Goal: Task Accomplishment & Management: Manage account settings

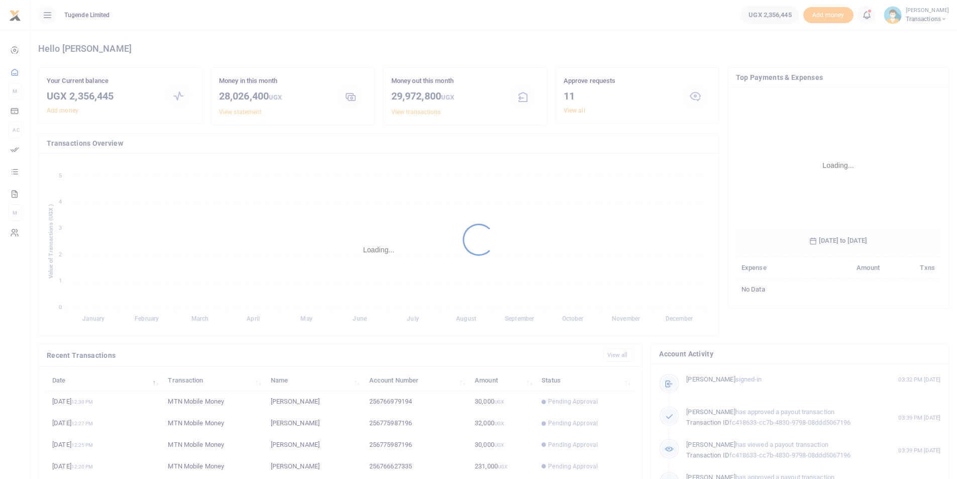
scroll to position [150, 198]
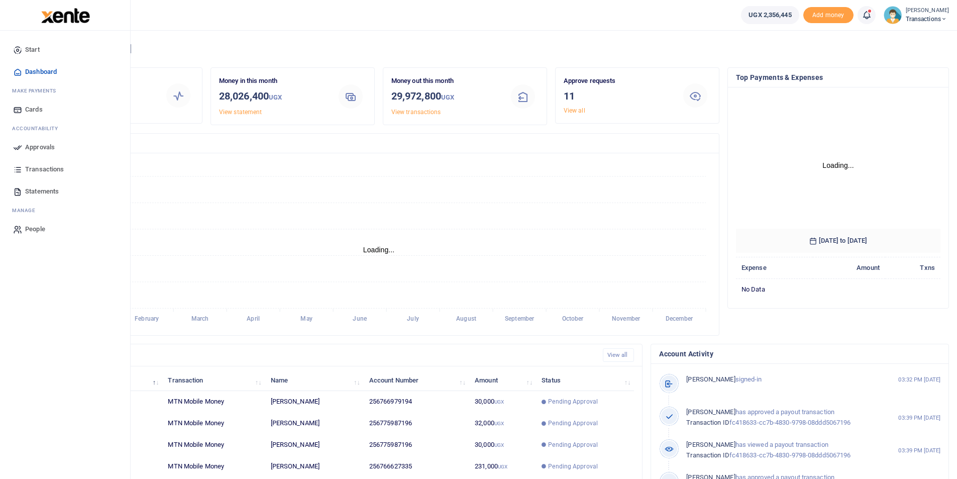
click at [18, 149] on icon at bounding box center [17, 147] width 9 height 9
click at [21, 147] on icon at bounding box center [17, 147] width 9 height 9
click at [21, 151] on icon at bounding box center [17, 147] width 9 height 9
click at [15, 148] on icon at bounding box center [17, 147] width 9 height 9
click at [33, 147] on span "Approvals" at bounding box center [40, 147] width 30 height 10
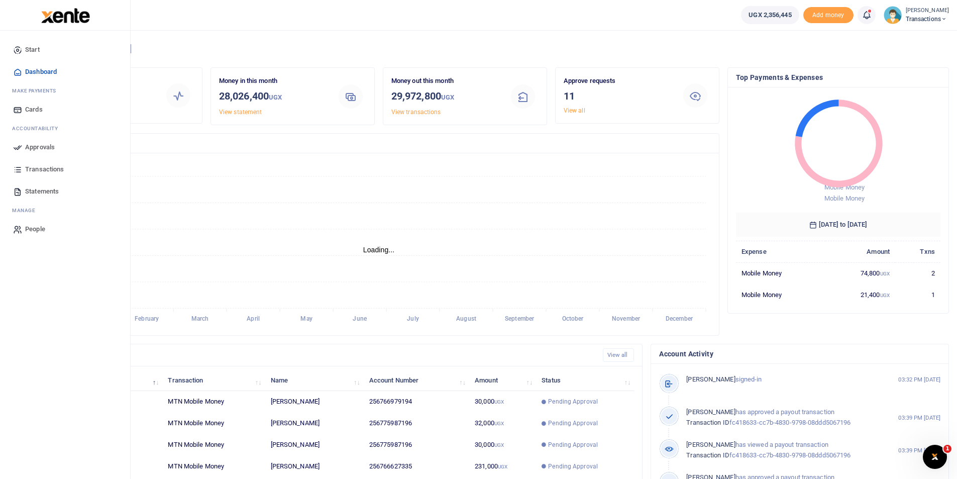
scroll to position [8, 8]
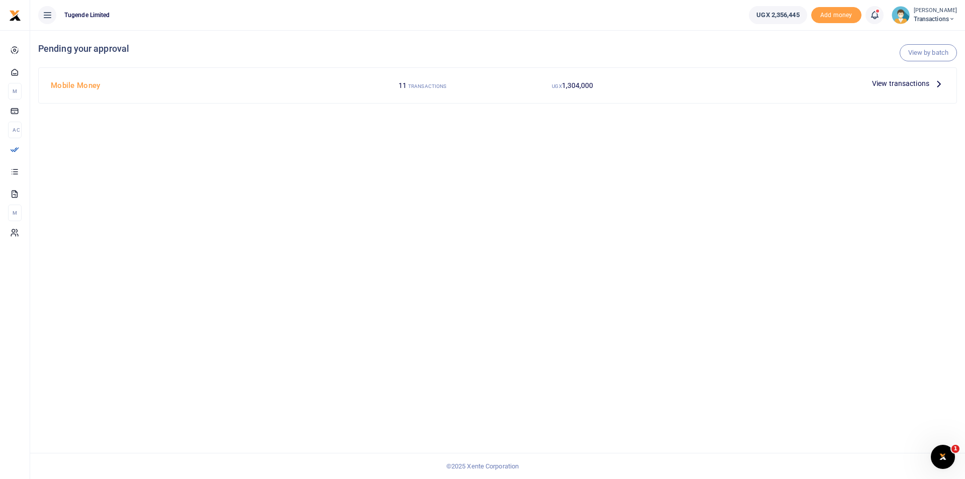
click at [889, 80] on span "View transactions" at bounding box center [900, 83] width 57 height 11
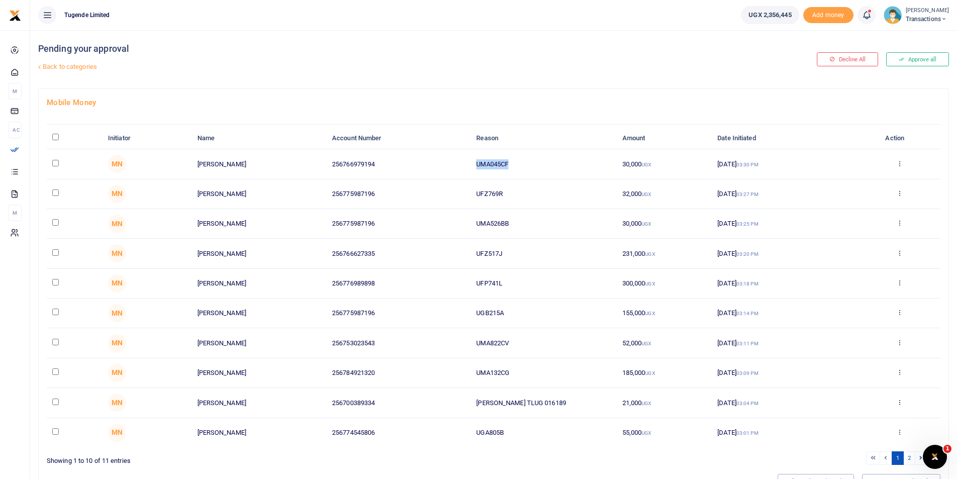
drag, startPoint x: 523, startPoint y: 160, endPoint x: 428, endPoint y: 175, distance: 96.1
click at [428, 175] on tr "MN Paul Kasala 256766979194 UMA045CF 30,000 UGX 18 Aug 2025 03:30 PM Approve De…" at bounding box center [494, 164] width 894 height 30
copy tr "UMA045CF"
drag, startPoint x: 506, startPoint y: 194, endPoint x: 453, endPoint y: 190, distance: 53.4
click at [453, 190] on tr "MN Wilfred Esegu 256775987196 UFZ769R 32,000 UGX 18 Aug 2025 03:27 PM Approve D…" at bounding box center [494, 194] width 894 height 30
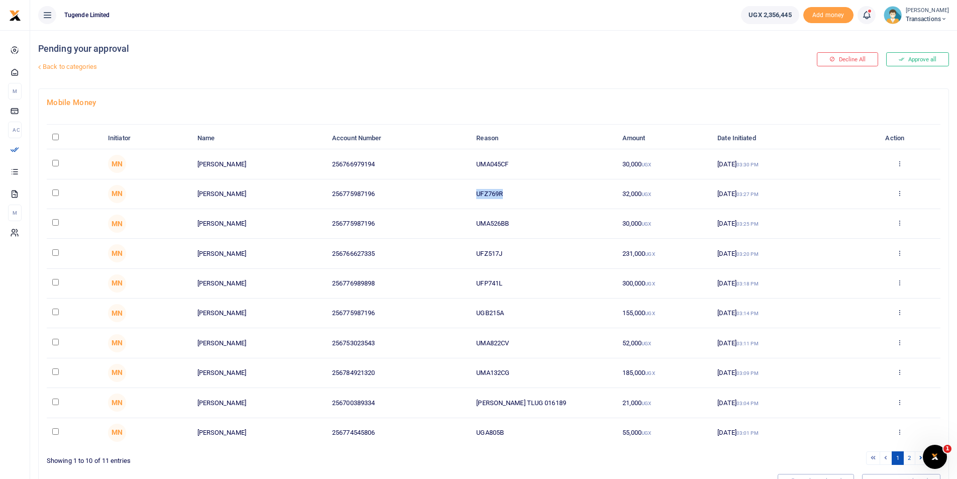
copy tr "UFZ769R"
drag, startPoint x: 520, startPoint y: 220, endPoint x: 432, endPoint y: 229, distance: 88.4
click at [432, 229] on tr "MN Wilfred Esegu 256775987196 UMA526BB 30,000 UGX 18 Aug 2025 03:25 PM Approve …" at bounding box center [494, 224] width 894 height 30
copy tr "UMA526BB"
click at [518, 220] on td "UMA526BB" at bounding box center [544, 224] width 146 height 30
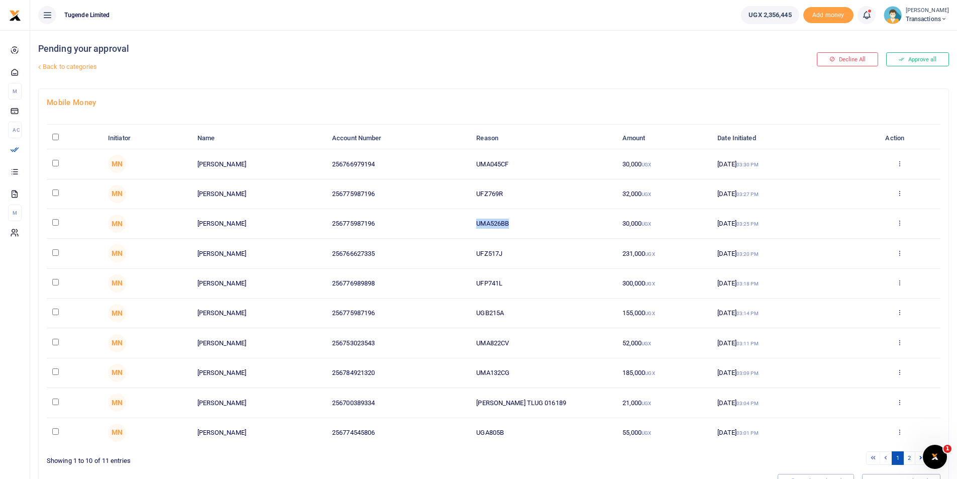
drag, startPoint x: 513, startPoint y: 220, endPoint x: 446, endPoint y: 223, distance: 67.4
click at [446, 223] on tr "MN Wilfred Esegu 256775987196 UMA526BB 30,000 UGX 18 Aug 2025 03:25 PM Approve …" at bounding box center [494, 224] width 894 height 30
copy tr "UMA526BB"
drag, startPoint x: 504, startPoint y: 250, endPoint x: 431, endPoint y: 252, distance: 72.9
click at [431, 252] on tr "MN Geoffrey Okot 256766627335 UFZ517J 231,000 UGX 18 Aug 2025 03:20 PM Approve …" at bounding box center [494, 254] width 894 height 30
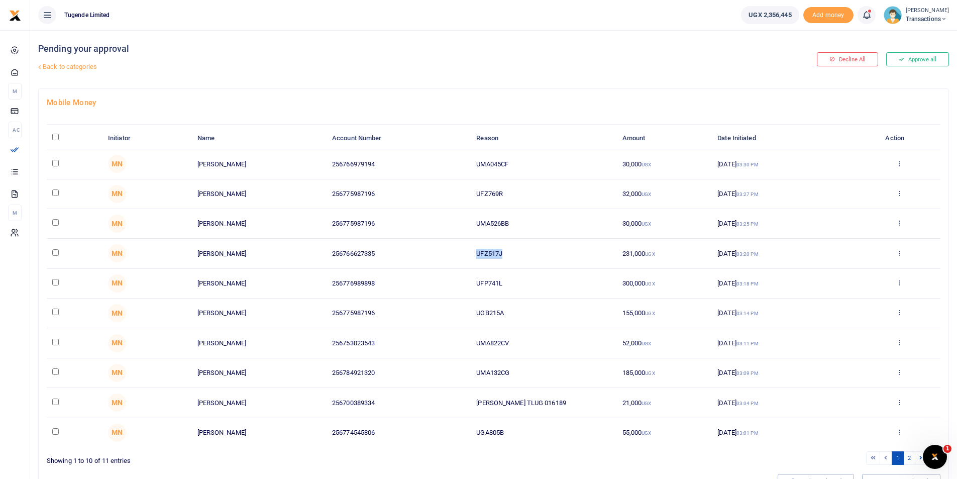
copy tr "UFZ517J"
click at [464, 279] on tr "MN Wilson Kamugisha 256776989898 UFP741L 300,000 UGX 18 Aug 2025 03:18 PM Appro…" at bounding box center [494, 284] width 894 height 30
drag, startPoint x: 505, startPoint y: 281, endPoint x: 428, endPoint y: 281, distance: 76.4
click at [428, 281] on tr "MN Wilson Kamugisha 256776989898 UFP741L 300,000 UGX 18 Aug 2025 03:18 PM Appro…" at bounding box center [494, 284] width 894 height 30
copy tr "UFP741L"
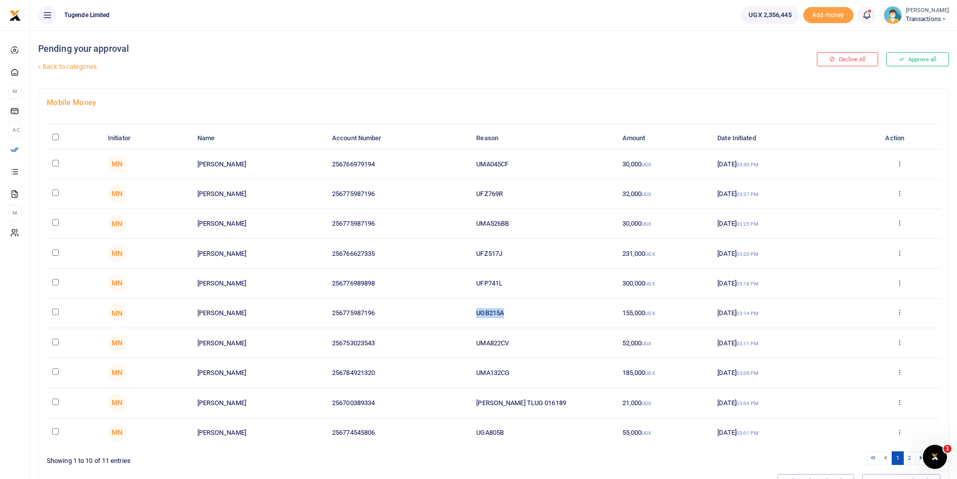
drag, startPoint x: 514, startPoint y: 312, endPoint x: 417, endPoint y: 311, distance: 97.0
click at [417, 311] on tr "MN Wilfred Esegu 256775987196 UGB215A 155,000 UGX 18 Aug 2025 03:14 PM Approve …" at bounding box center [494, 314] width 894 height 30
copy tr "UGB215A"
drag, startPoint x: 522, startPoint y: 342, endPoint x: 360, endPoint y: 361, distance: 163.4
click at [360, 361] on tbody "MN Paul Kasala 256766979194 UMA045CF 30,000 UGX 18 Aug 2025 03:30 PM Approve De…" at bounding box center [494, 298] width 894 height 298
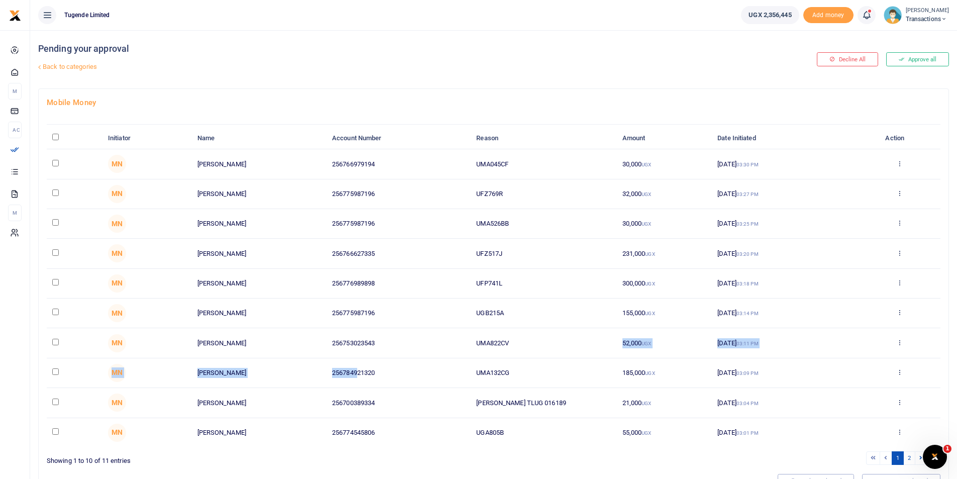
click at [518, 337] on td "UMA822CV" at bounding box center [544, 343] width 146 height 30
drag, startPoint x: 511, startPoint y: 340, endPoint x: 467, endPoint y: 340, distance: 43.7
click at [467, 340] on tr "MN Grace Mukabutera 256753023543 UMA822CV 52,000 UGX 18 Aug 2025 03:11 PM Appro…" at bounding box center [494, 343] width 894 height 30
copy tr "UMA822CV"
drag, startPoint x: 516, startPoint y: 369, endPoint x: 450, endPoint y: 373, distance: 66.5
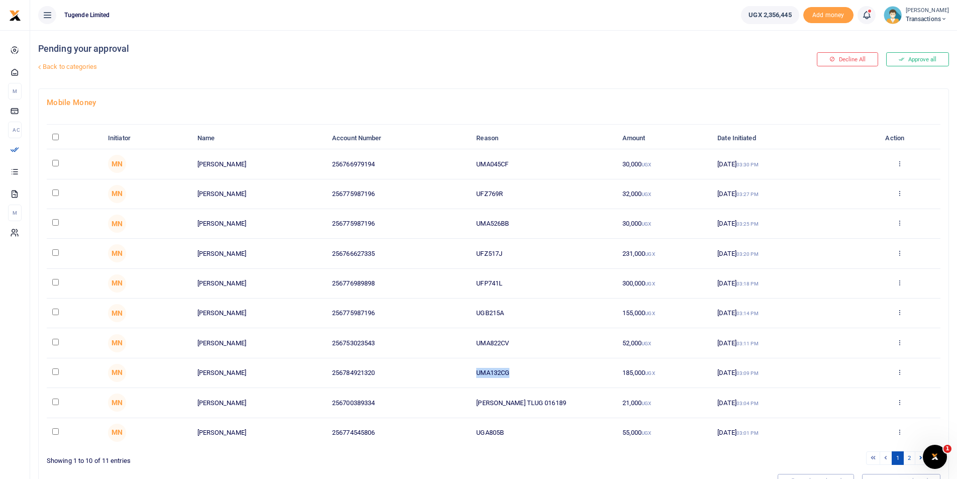
click at [450, 373] on tr "MN Alex Twikirize 256784921320 UMA132CG 185,000 UGX 18 Aug 2025 03:09 PM Approv…" at bounding box center [494, 373] width 894 height 30
copy tr "UMA132CG"
drag, startPoint x: 545, startPoint y: 404, endPoint x: 468, endPoint y: 404, distance: 76.9
click at [468, 404] on tr "MN Mark Byaruhanga 256700389334 Alinda TLUG 016189 21,000 UGX 18 Aug 2025 03:04…" at bounding box center [494, 403] width 894 height 30
copy tr "Alinda TLUG 016189"
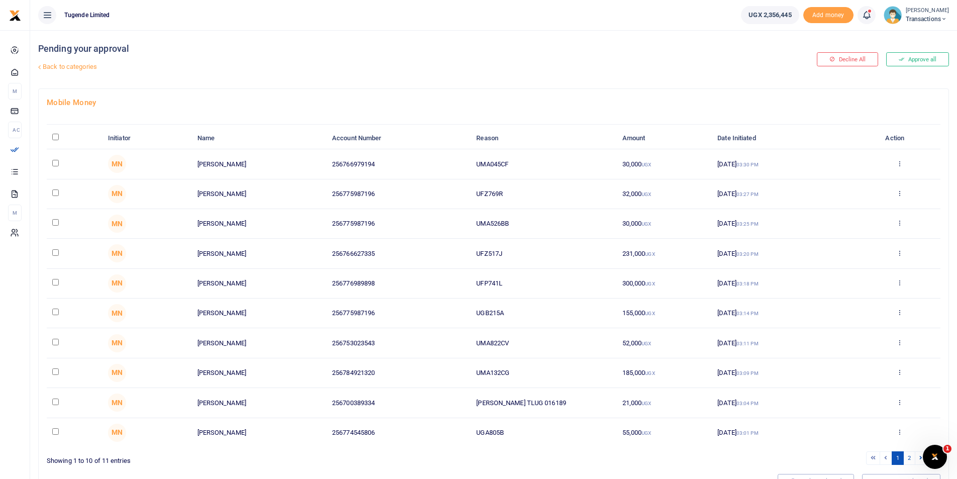
click at [520, 428] on td "UGA805B" at bounding box center [544, 432] width 146 height 29
drag, startPoint x: 512, startPoint y: 429, endPoint x: 447, endPoint y: 427, distance: 65.4
click at [447, 427] on tr "MN Julius Ouke 256774545806 UGA805B 55,000 UGX 18 Aug 2025 03:01 PM Approve Dec…" at bounding box center [494, 432] width 894 height 29
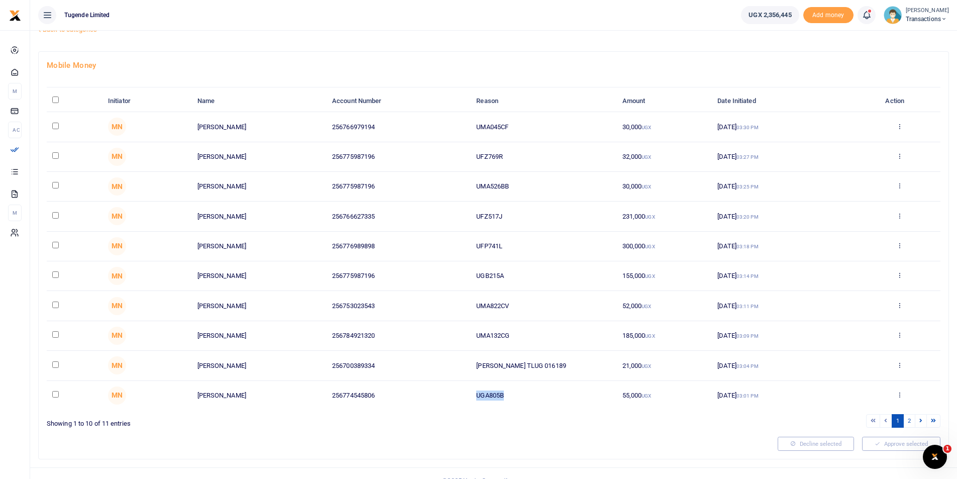
scroll to position [52, 0]
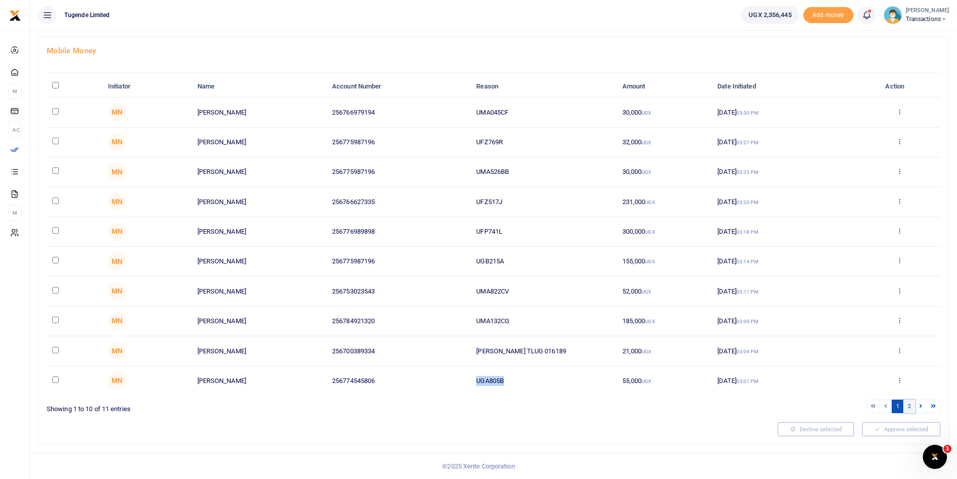
click at [912, 405] on link "2" at bounding box center [910, 407] width 12 height 14
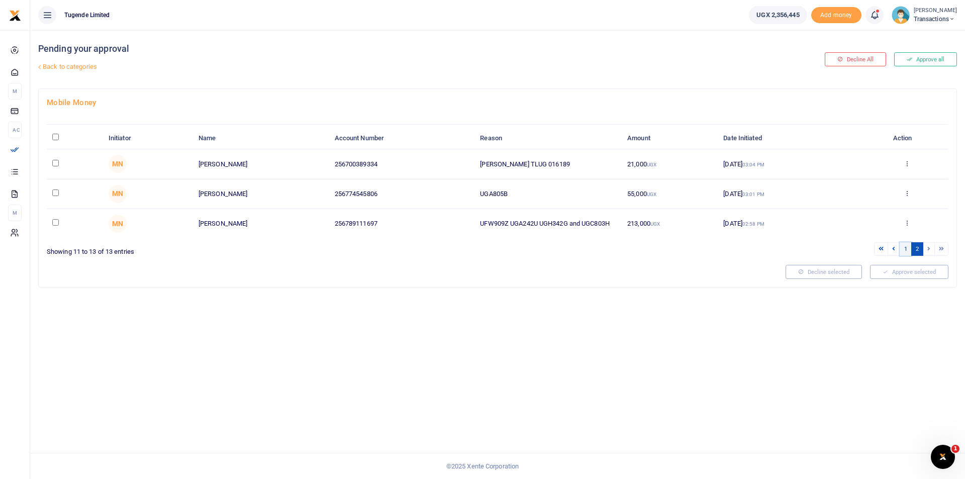
click at [905, 250] on link "1" at bounding box center [906, 249] width 12 height 14
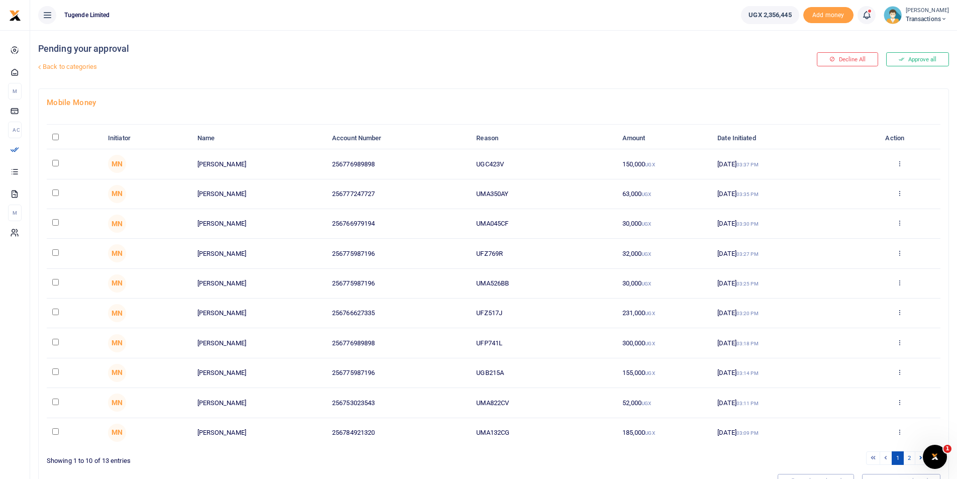
scroll to position [52, 0]
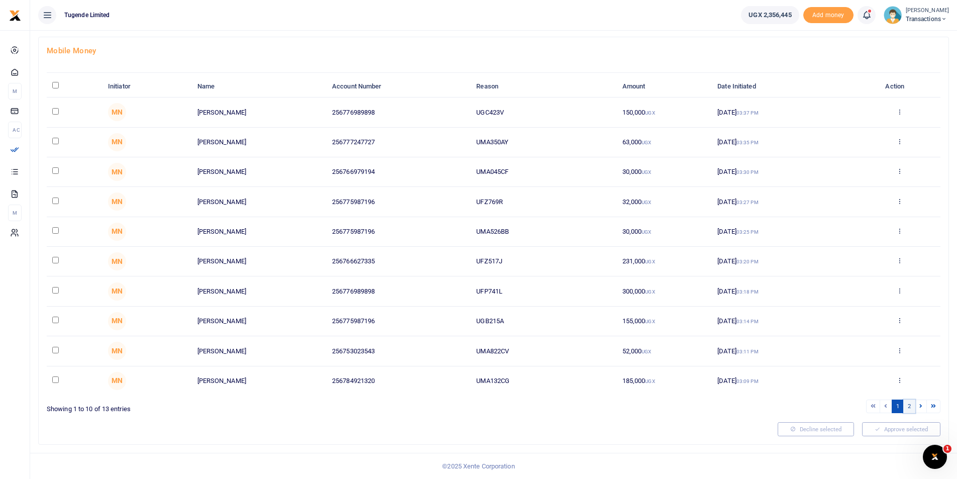
click at [910, 405] on link "2" at bounding box center [910, 407] width 12 height 14
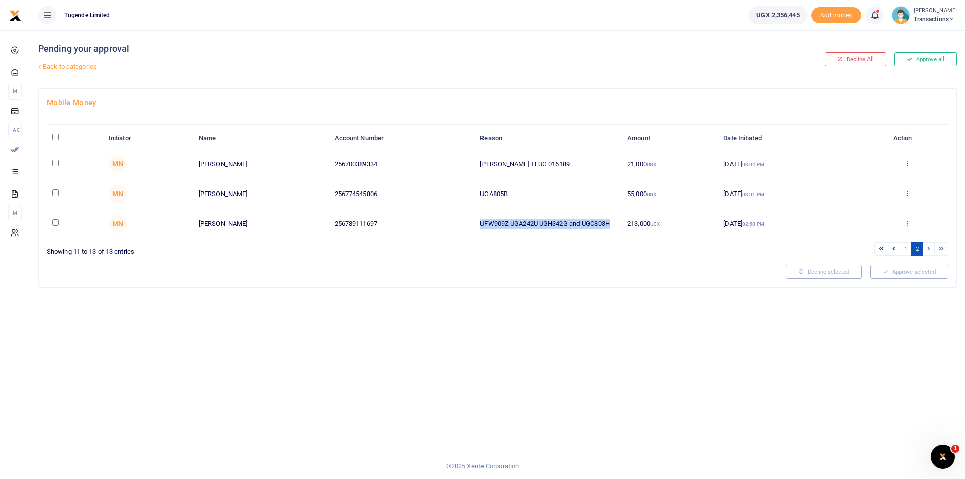
drag, startPoint x: 613, startPoint y: 223, endPoint x: 453, endPoint y: 216, distance: 159.5
click at [453, 216] on tr "MN Blair Niwamanya 256789111697 UFW909Z UGA242U UGH342G and UGC803H 213,000 UGX…" at bounding box center [498, 223] width 902 height 29
click at [639, 276] on div at bounding box center [412, 272] width 739 height 14
click at [53, 135] on input "\a \a : activate to sort column descending" at bounding box center [55, 137] width 7 height 7
checkbox input "true"
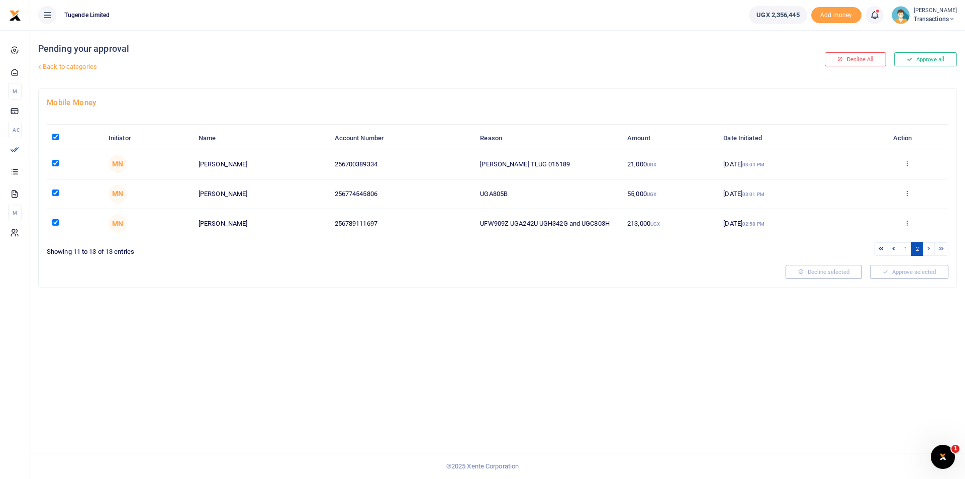
checkbox input "true"
click at [903, 248] on link "1" at bounding box center [906, 249] width 12 height 14
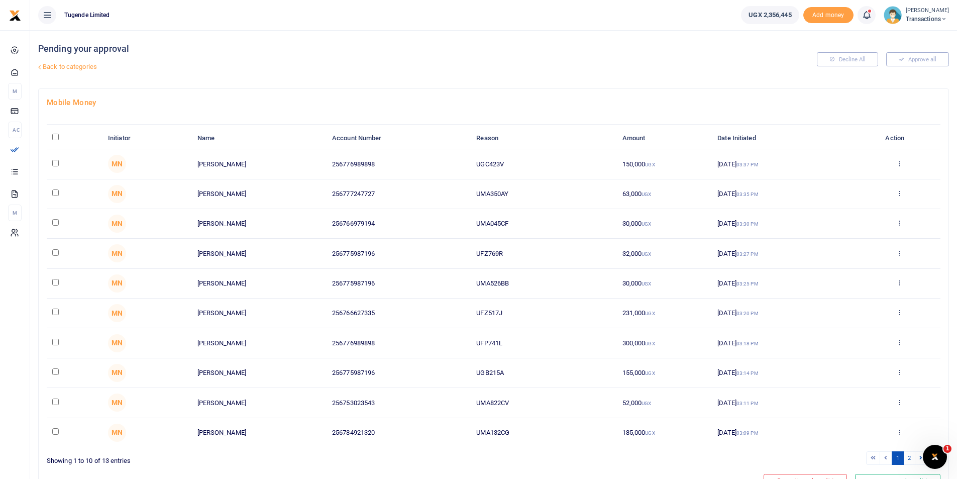
scroll to position [52, 0]
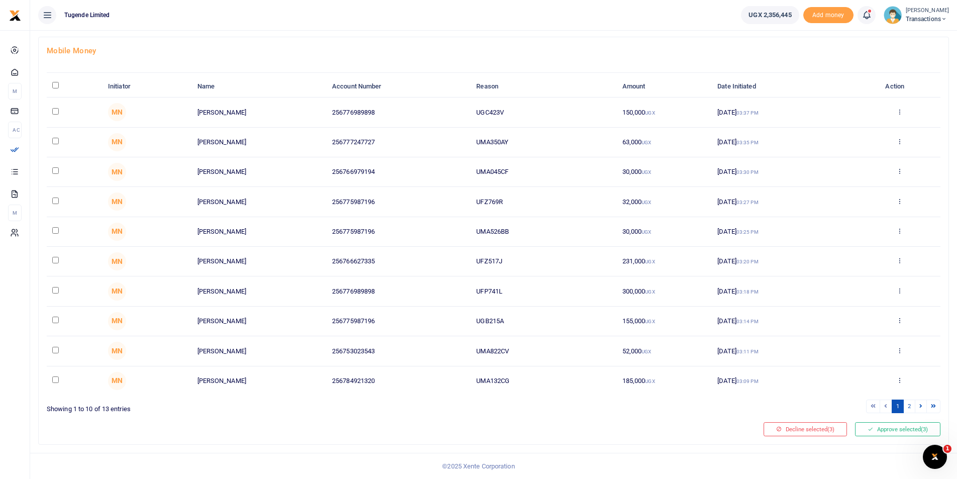
click at [56, 86] on input "\a \a : activate to sort column descending" at bounding box center [55, 85] width 7 height 7
checkbox input "true"
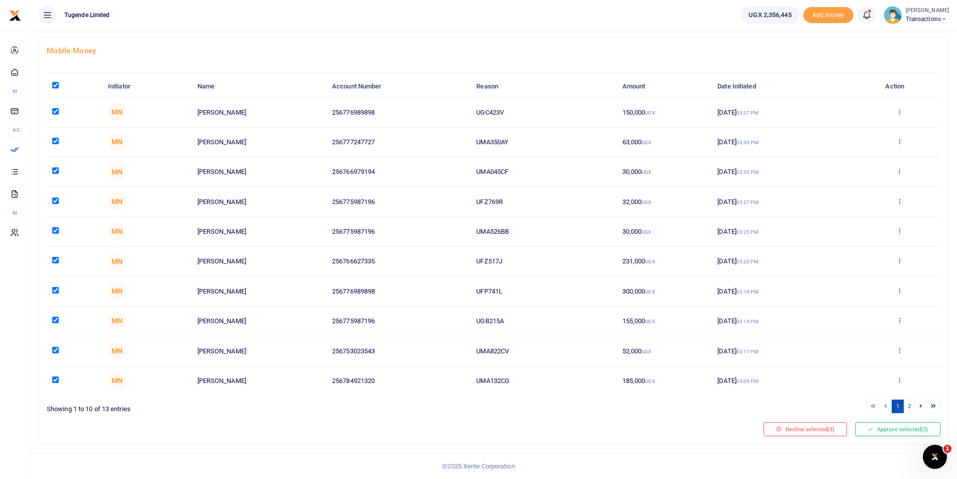
checkbox input "true"
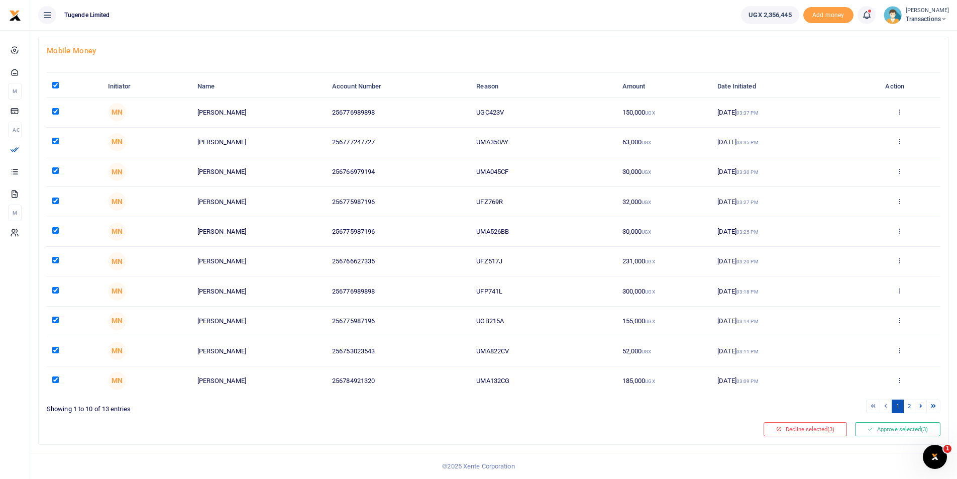
checkbox input "true"
click at [883, 426] on button "Approve selected (13)" at bounding box center [896, 429] width 88 height 14
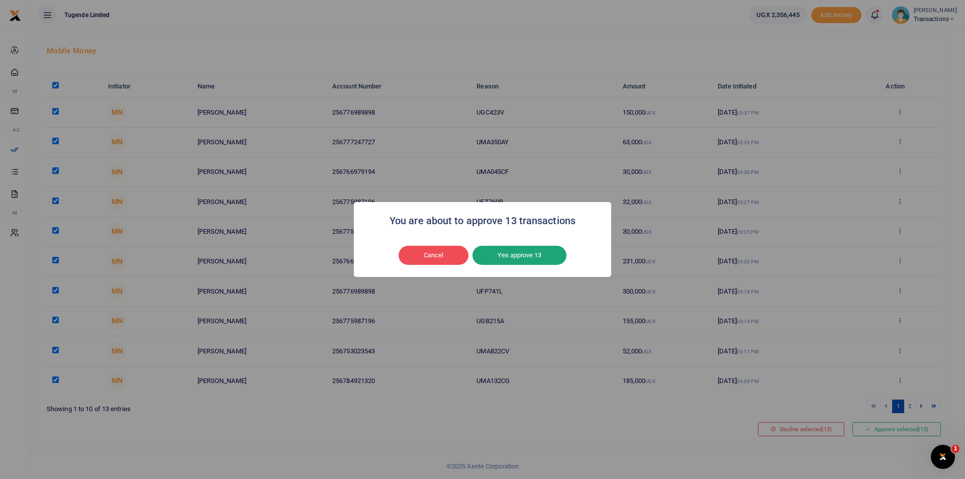
click at [508, 252] on button "Yes approve 13" at bounding box center [519, 255] width 94 height 19
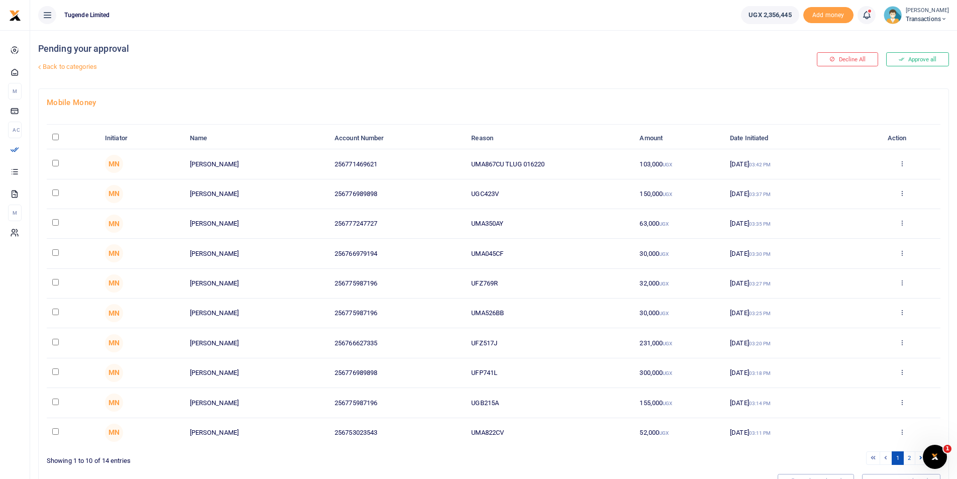
click at [54, 139] on input "\a \a : activate to sort column descending" at bounding box center [55, 137] width 7 height 7
checkbox input "true"
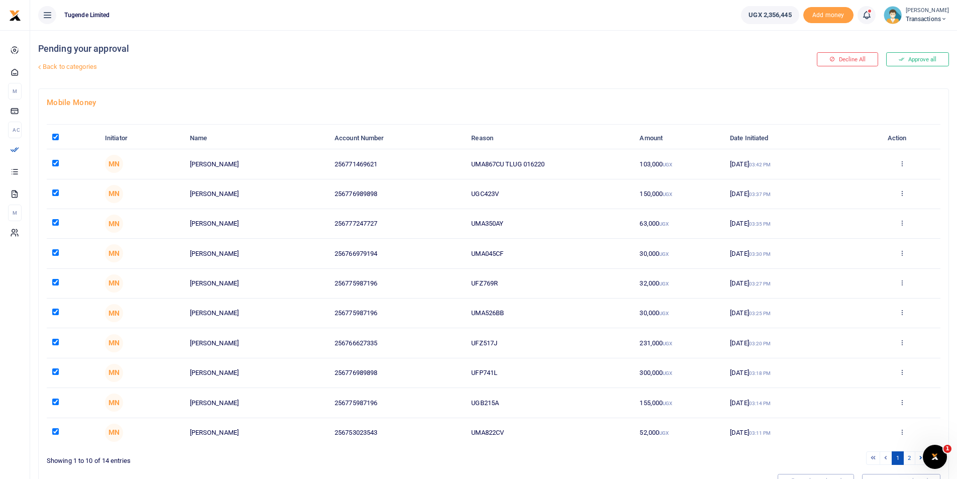
checkbox input "true"
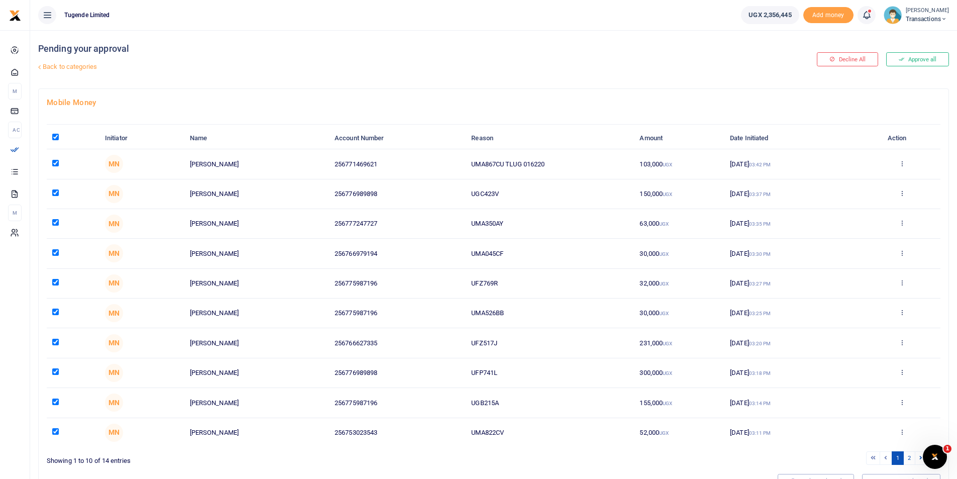
checkbox input "true"
click at [53, 160] on input "checkbox" at bounding box center [55, 163] width 7 height 7
checkbox input "false"
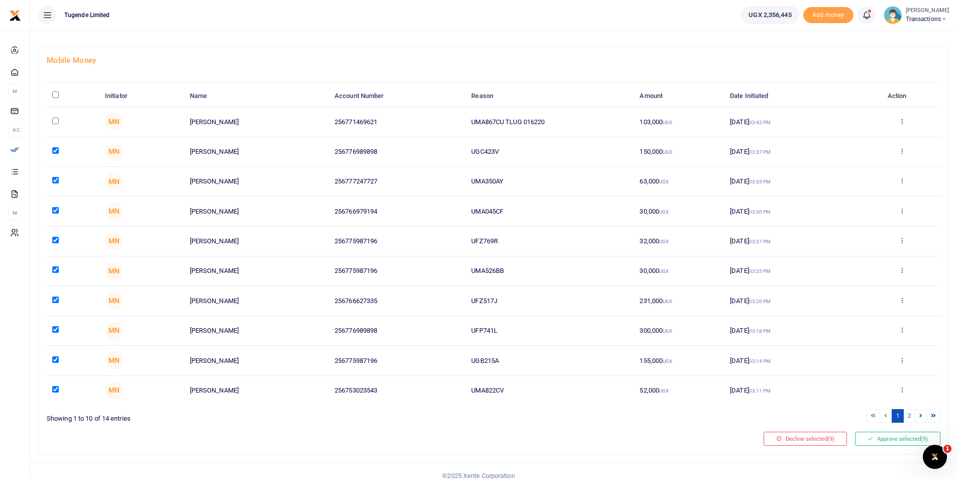
scroll to position [52, 0]
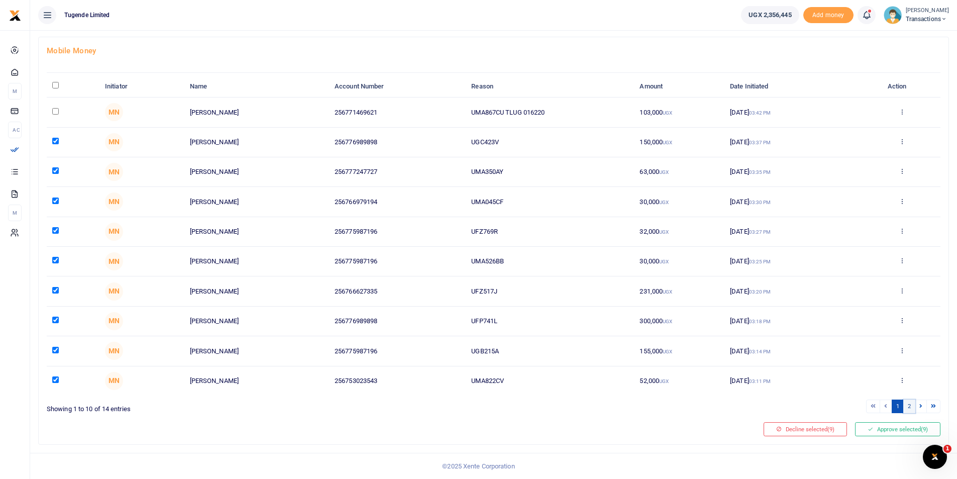
click at [911, 402] on link "2" at bounding box center [910, 407] width 12 height 14
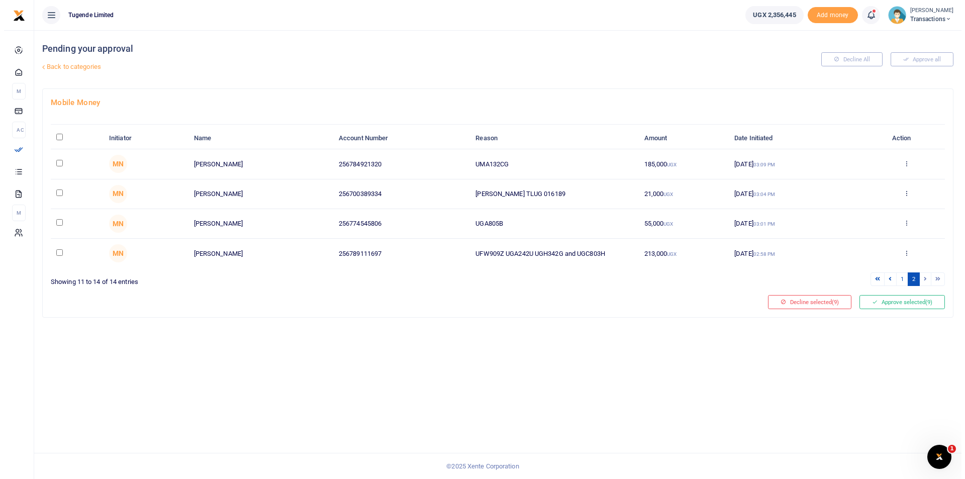
scroll to position [0, 0]
click at [57, 136] on input "\a \a : activate to sort column descending" at bounding box center [55, 137] width 7 height 7
checkbox input "true"
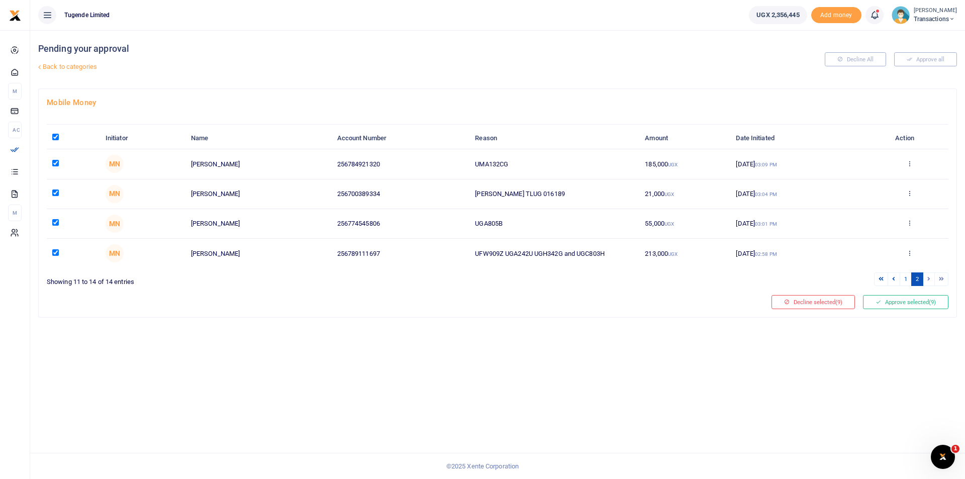
checkbox input "true"
click at [904, 303] on button "Approve selected (13)" at bounding box center [904, 302] width 88 height 14
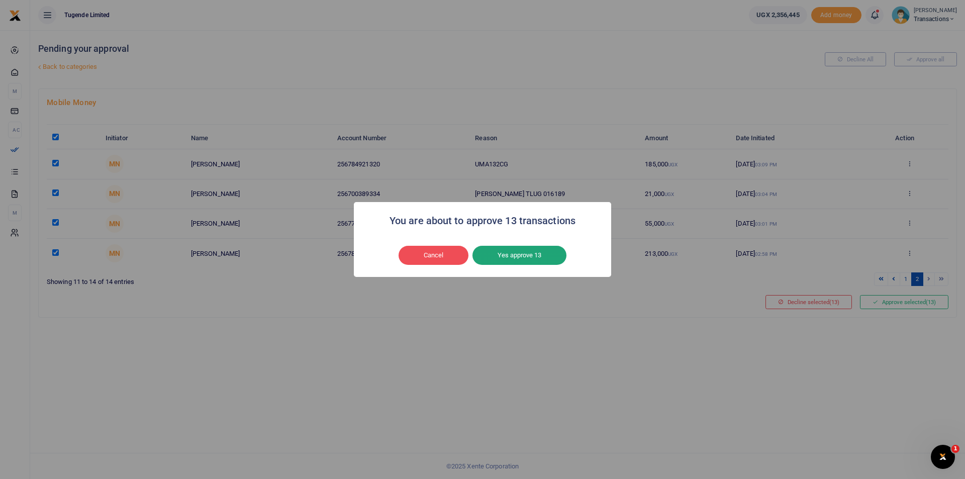
click at [524, 250] on button "Yes approve 13" at bounding box center [519, 255] width 94 height 19
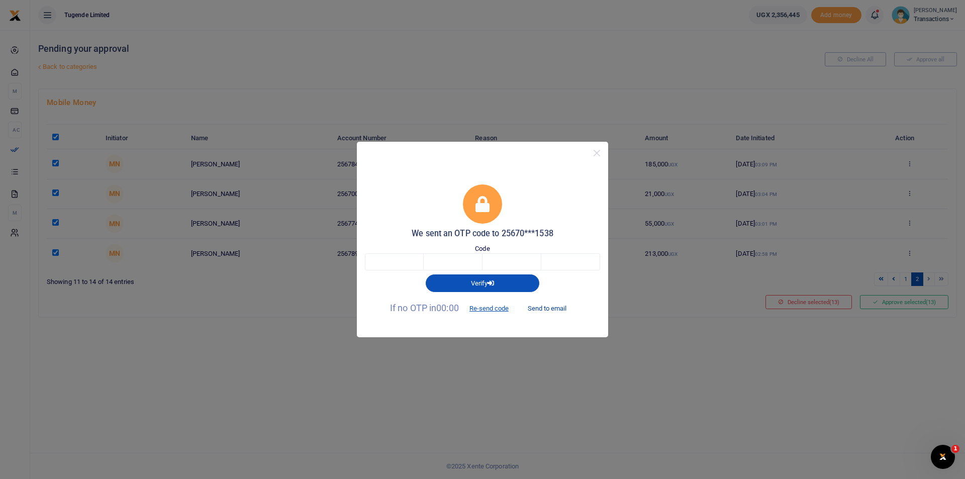
click at [543, 311] on button "Send to email" at bounding box center [547, 308] width 56 height 17
click at [391, 266] on input "text" at bounding box center [394, 261] width 59 height 17
paste input "text"
type input "4"
type input "7"
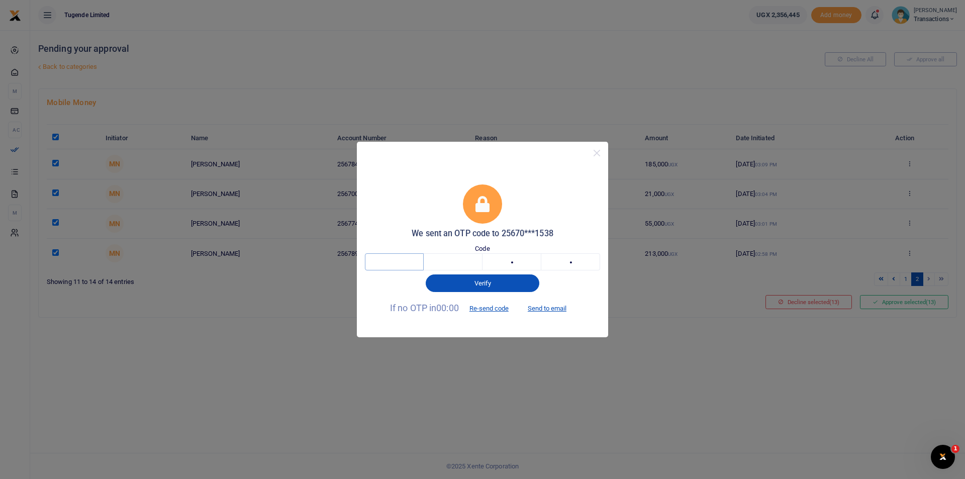
click at [380, 262] on input "text" at bounding box center [394, 261] width 59 height 17
paste input "text"
type input "4"
type input "7"
type input "2"
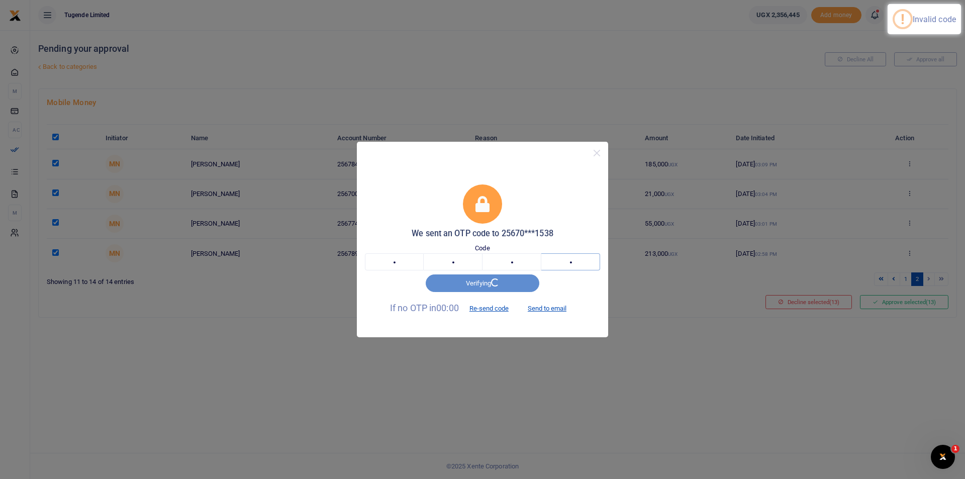
type input "5"
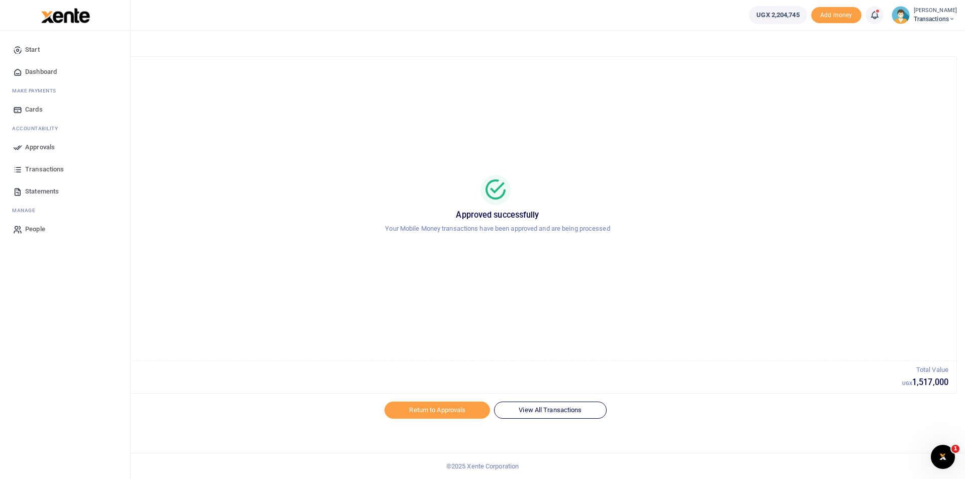
click at [21, 148] on icon at bounding box center [17, 147] width 9 height 9
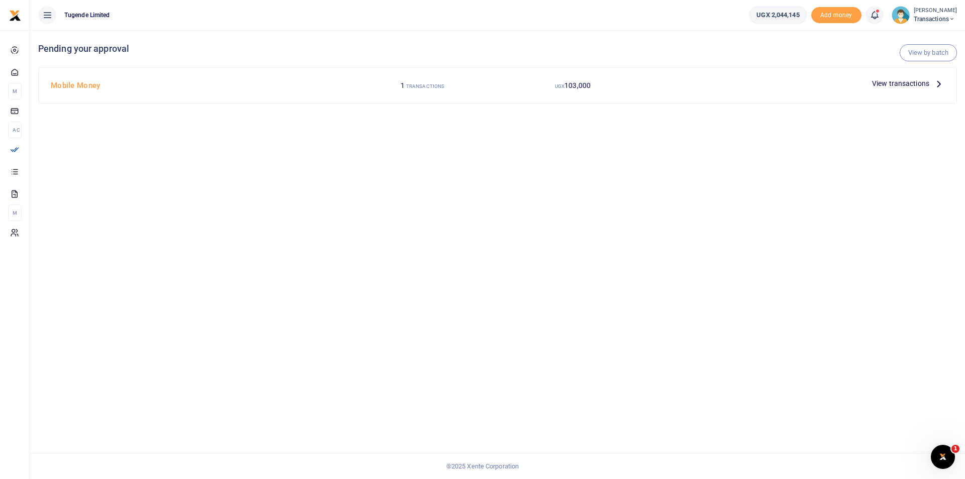
click at [892, 86] on span "View transactions" at bounding box center [900, 83] width 57 height 11
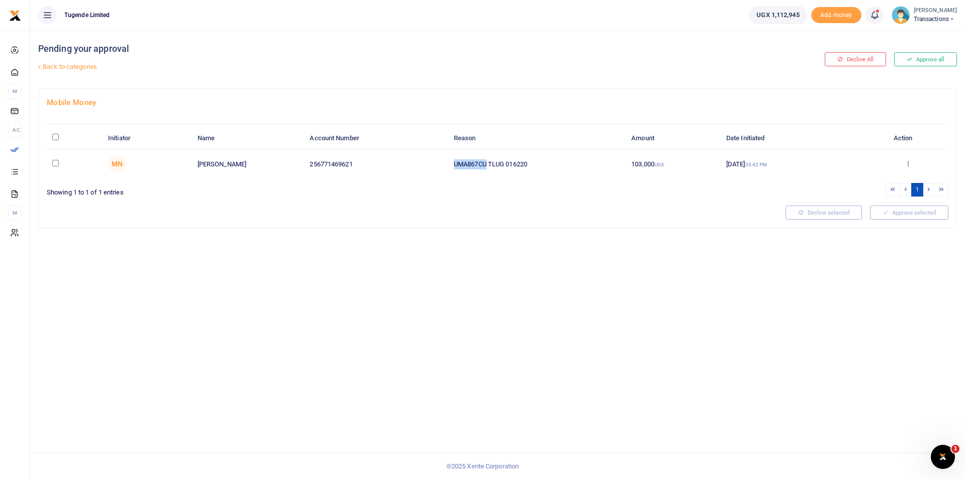
drag, startPoint x: 486, startPoint y: 162, endPoint x: 450, endPoint y: 162, distance: 35.7
click at [450, 162] on td "UMA867CU TLUG 016220" at bounding box center [536, 163] width 177 height 29
copy td "UMA867CU"
click at [324, 404] on div "Pending your approval Back to categories Decline All Approve all Mobile Money I…" at bounding box center [497, 254] width 935 height 449
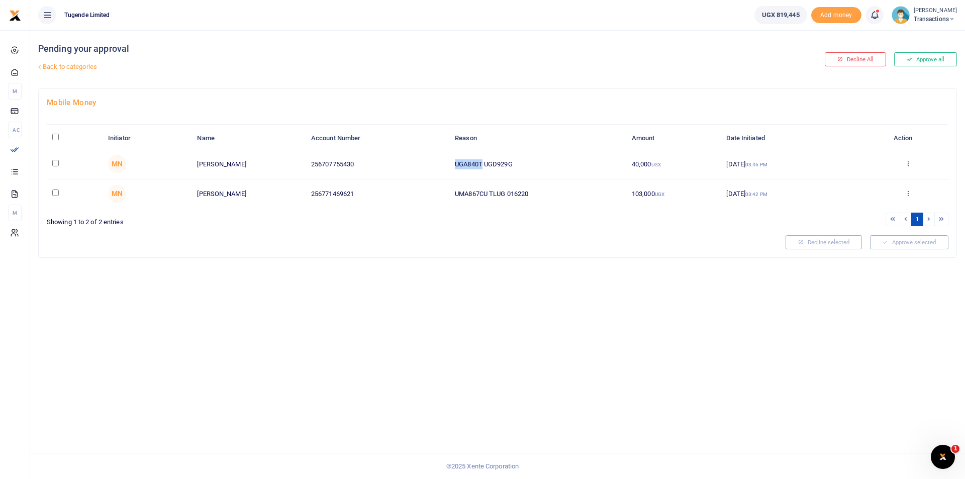
drag, startPoint x: 482, startPoint y: 164, endPoint x: 448, endPoint y: 163, distance: 33.7
click at [448, 163] on tr "MN Umaru Kozaala 256707755430 UGA840T UGD929G 40,000 UGX 18 Aug 2025 03:46 PM A…" at bounding box center [498, 164] width 902 height 30
click at [517, 231] on div "Mobile Money Initiator Name Account Number Reason Amount Date Initiated Action …" at bounding box center [498, 173] width 918 height 168
drag, startPoint x: 517, startPoint y: 163, endPoint x: 432, endPoint y: 159, distance: 85.0
click at [432, 159] on tr "MN Umaru Kozaala 256707755430 UGA840T UGD929G 40,000 UGX 18 Aug 2025 03:46 PM A…" at bounding box center [498, 164] width 902 height 30
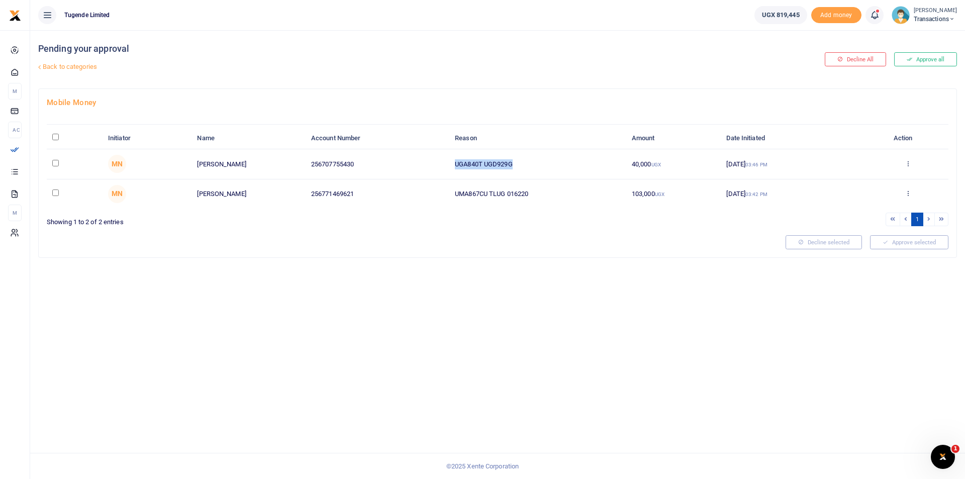
copy tr "UGA840T UGD929G"
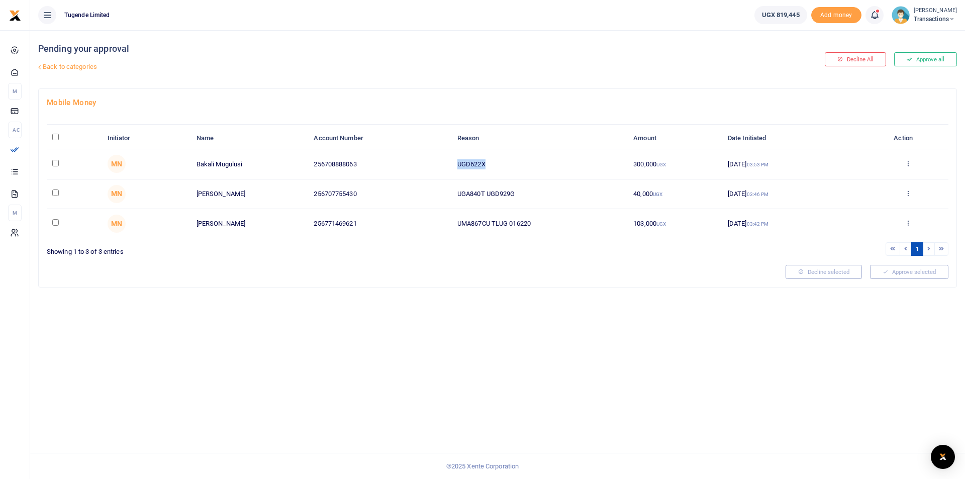
drag, startPoint x: 483, startPoint y: 162, endPoint x: 400, endPoint y: 165, distance: 83.0
click at [400, 165] on tr "MN Bakali Mugulusi 256708888063 UGD622X 300,000 UGX [DATE] 03:53 PM Approve Dec…" at bounding box center [498, 164] width 902 height 30
copy tr "UGD622X"
click at [411, 272] on div at bounding box center [412, 272] width 739 height 14
drag, startPoint x: 488, startPoint y: 165, endPoint x: 425, endPoint y: 159, distance: 63.6
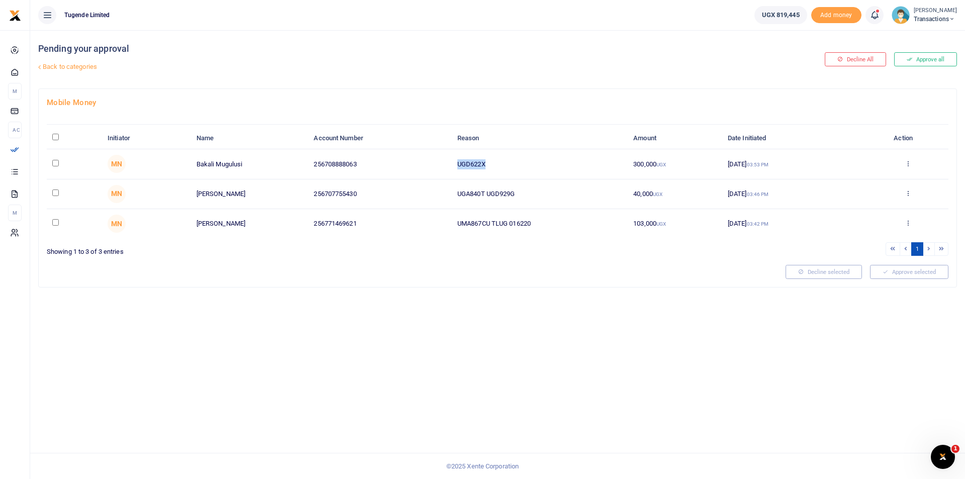
click at [425, 159] on tr "MN Bakali Mugulusi 256708888063 UGD622X 300,000 UGX [DATE] 03:53 PM Approve Dec…" at bounding box center [498, 164] width 902 height 30
copy tr "UGD622X"
click at [55, 137] on input "\a \a : activate to sort column descending" at bounding box center [55, 137] width 7 height 7
checkbox input "true"
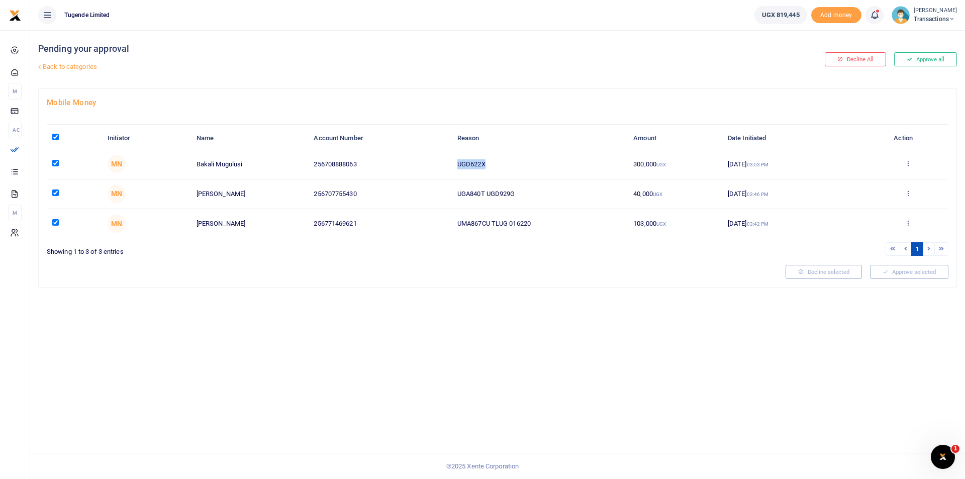
checkbox input "true"
click at [907, 276] on button "Approve selected (3)" at bounding box center [905, 272] width 85 height 14
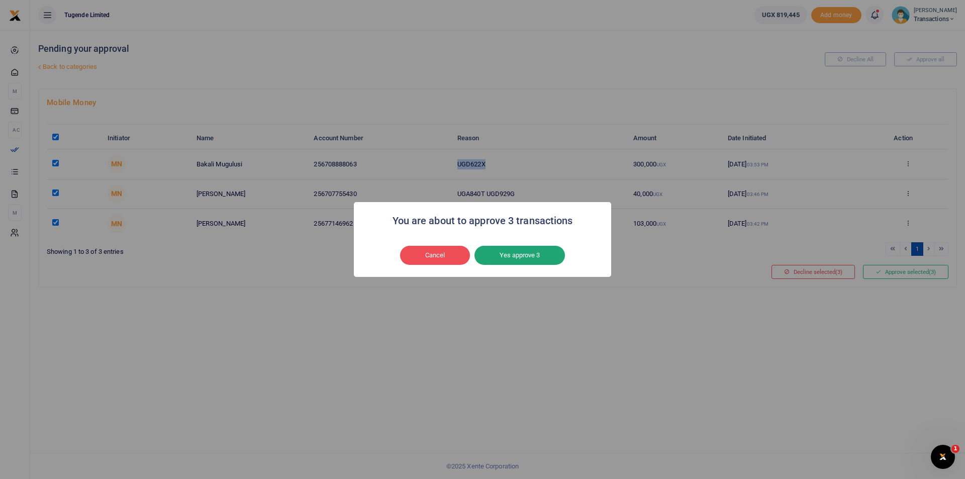
click at [525, 255] on button "Yes approve 3" at bounding box center [519, 255] width 90 height 19
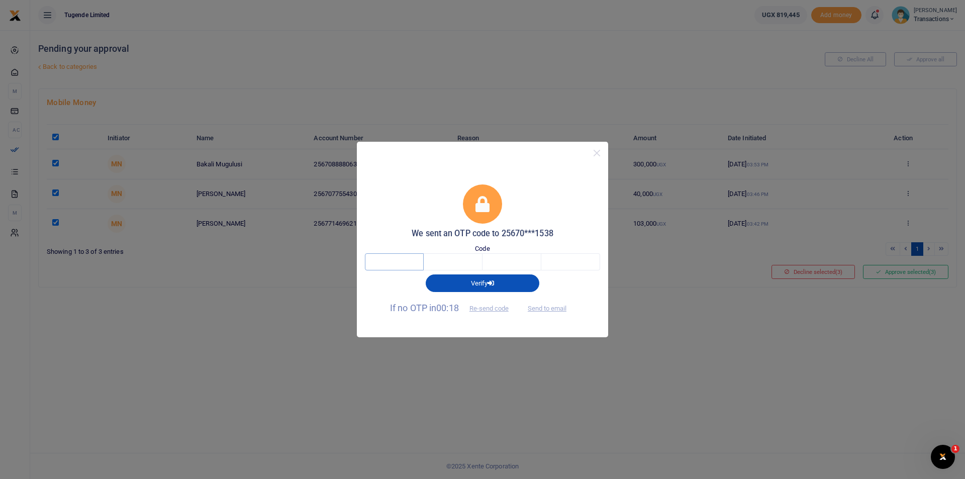
click at [412, 265] on input "text" at bounding box center [394, 261] width 59 height 17
type input "1"
type input "4"
type input "6"
